Goal: Find specific page/section

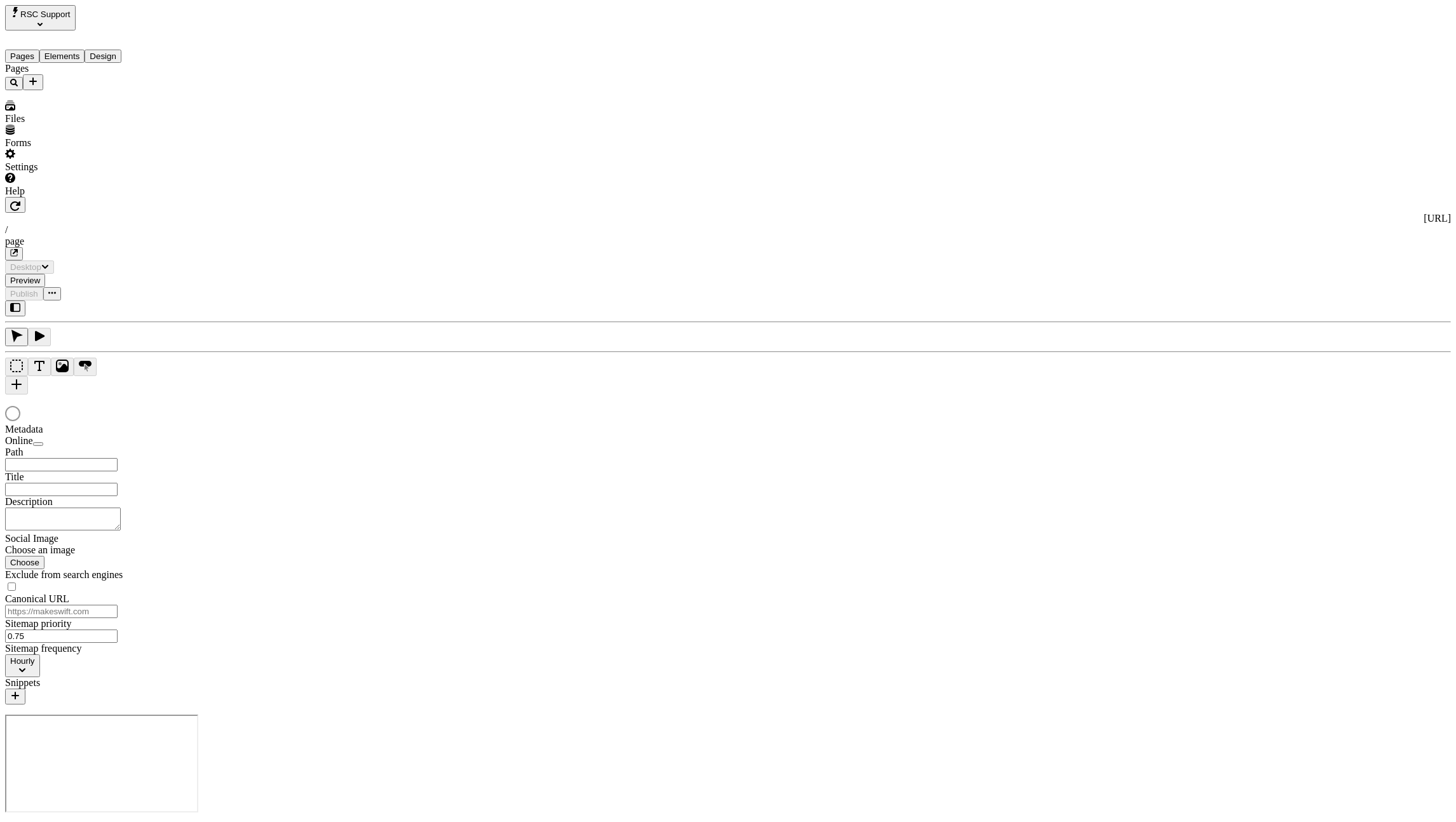
type input "/page"
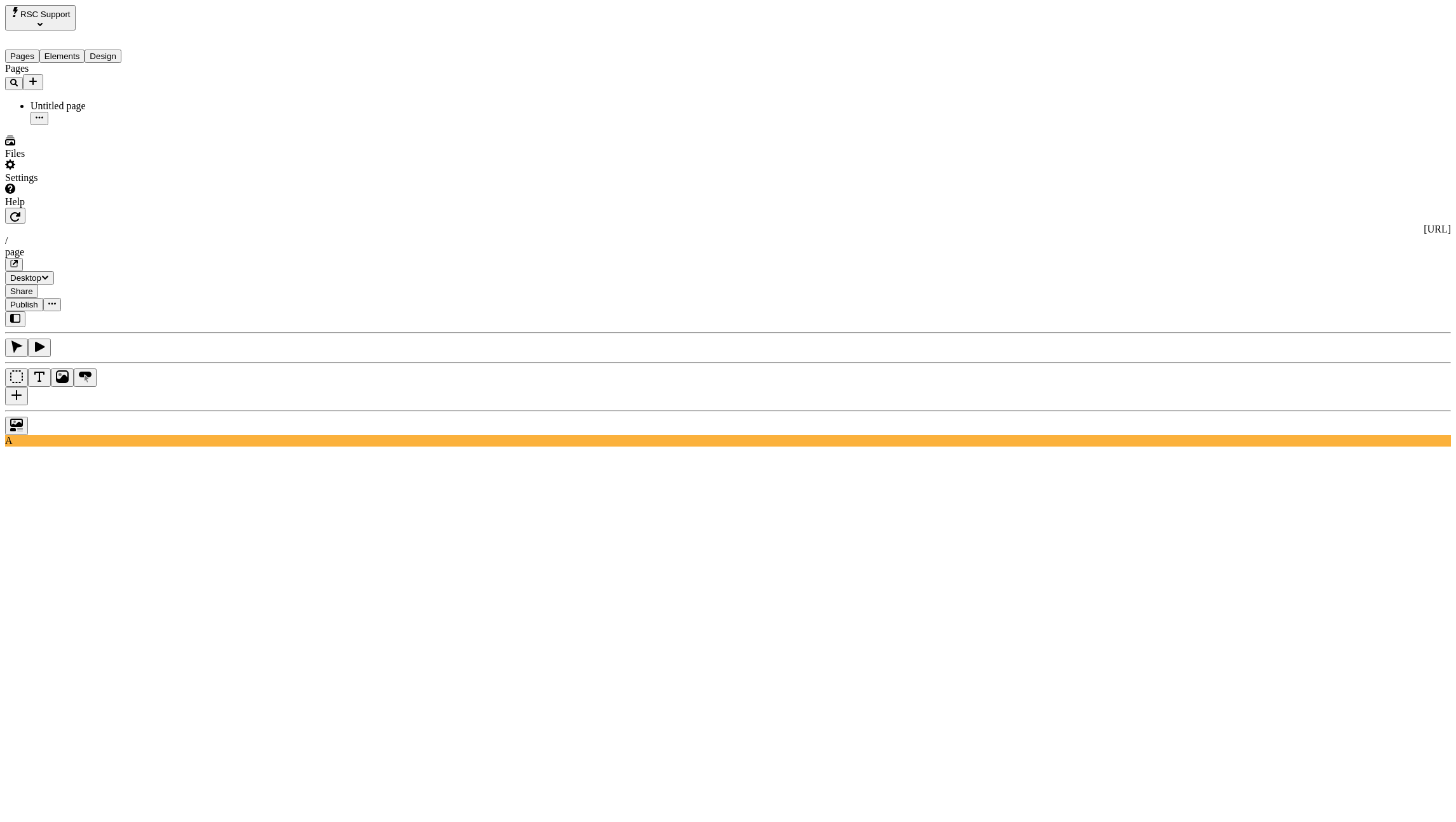
click at [20, 212] on icon "button" at bounding box center [15, 216] width 10 height 10
click at [232, 224] on div "[URL] / page" at bounding box center [727, 247] width 1446 height 47
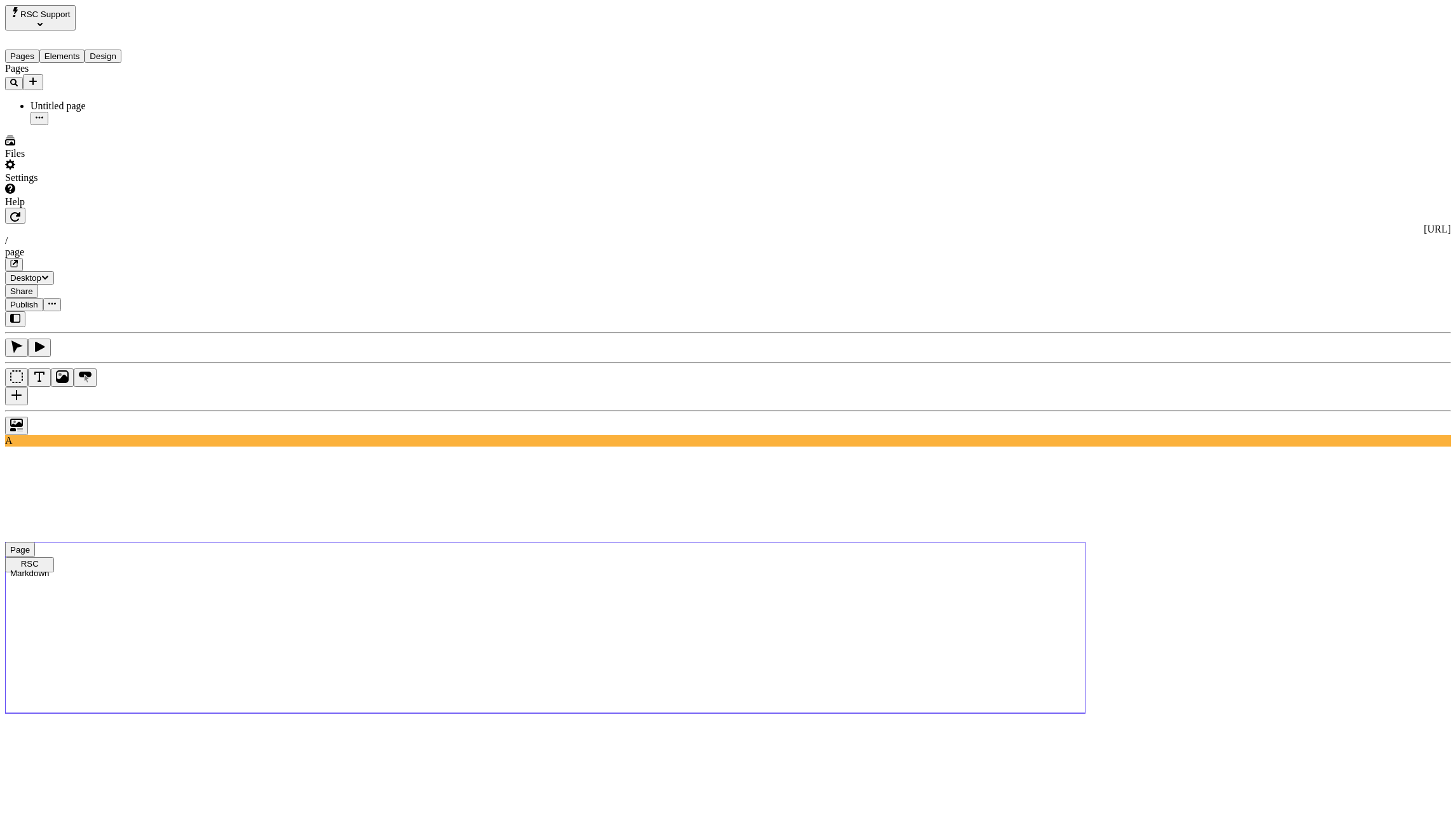
click at [219, 542] on use at bounding box center [545, 627] width 1080 height 171
click at [26, 208] on button "button" at bounding box center [14, 216] width 20 height 16
click at [20, 212] on icon "button" at bounding box center [15, 216] width 10 height 10
